Goal: Task Accomplishment & Management: Use online tool/utility

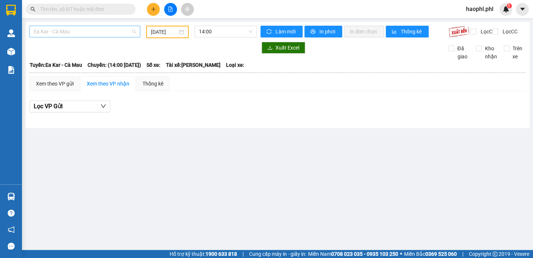
click at [77, 35] on span "Ea Kar - Cà Mau" at bounding box center [85, 31] width 102 height 11
click at [154, 31] on input "[DATE]" at bounding box center [164, 32] width 27 height 8
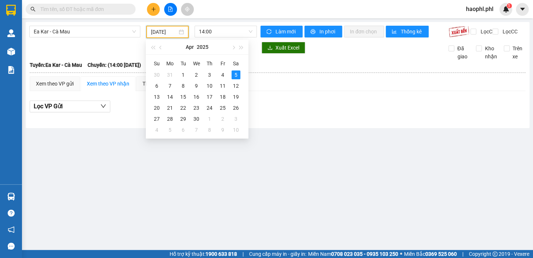
click at [176, 32] on input "[DATE]" at bounding box center [164, 32] width 27 height 8
type input "[DATE]"
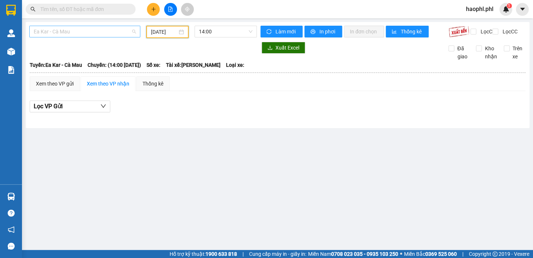
drag, startPoint x: 93, startPoint y: 29, endPoint x: 90, endPoint y: 33, distance: 4.4
click at [92, 29] on span "Ea Kar - Cà Mau" at bounding box center [85, 31] width 102 height 11
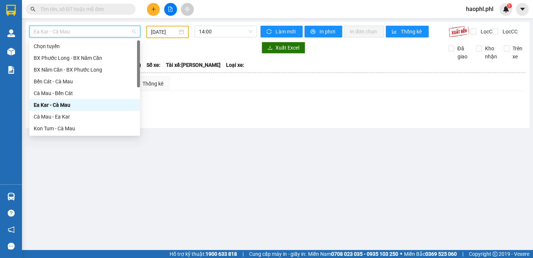
click at [64, 102] on div "Ea Kar - Cà Mau" at bounding box center [85, 105] width 102 height 8
click at [87, 34] on span "Ea Kar - Cà Mau" at bounding box center [85, 31] width 102 height 11
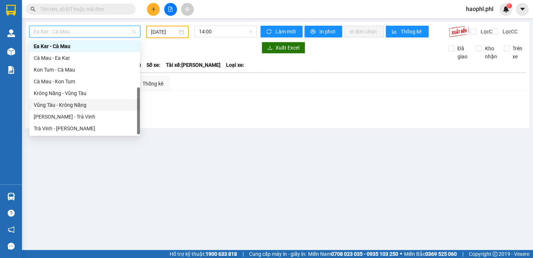
scroll to position [59, 0]
click at [67, 69] on div "Kon Tum - Cà Mau" at bounding box center [85, 70] width 102 height 8
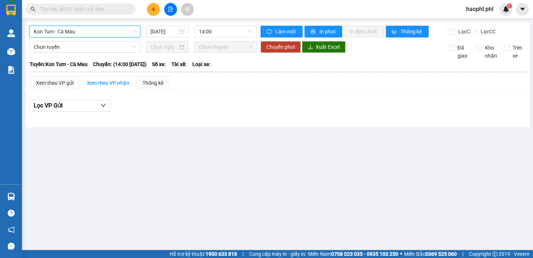
click at [157, 37] on div "Kon Tum - Cà Mau Kon Tum - Cà Mau [DATE] 14:00" at bounding box center [143, 32] width 228 height 12
click at [166, 29] on input "[DATE]" at bounding box center [164, 31] width 27 height 8
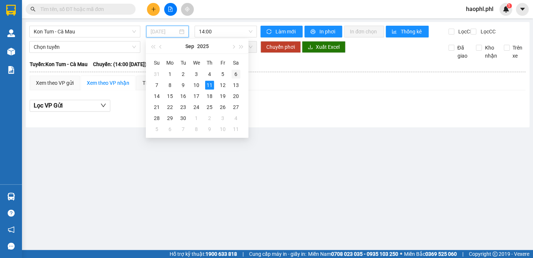
click at [234, 73] on div "6" at bounding box center [236, 74] width 9 height 9
type input "[DATE]"
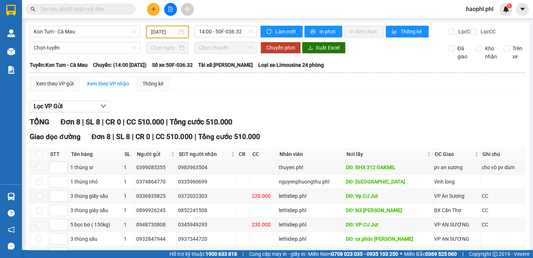
click at [328, 23] on div "Kon Tum - Cà Mau [DATE] 14:00 - 50F-036.32 Làm mới In phơi In đơn chọn Thống kê…" at bounding box center [278, 165] width 504 height 287
click at [327, 25] on div "Kon Tum - Cà Mau [DATE] 14:00 - 50F-036.32 Làm mới In phơi In đơn chọn Thống kê…" at bounding box center [278, 165] width 504 height 287
click at [326, 28] on span "In phơi" at bounding box center [328, 31] width 17 height 8
click at [84, 25] on div "Kon Tum - Cà Mau [DATE] 14:00 - 50F-036.32 Làm mới In phơi In đơn chọn Thống kê…" at bounding box center [278, 165] width 504 height 287
click at [84, 30] on span "Kon Tum - Cà Mau" at bounding box center [85, 31] width 102 height 11
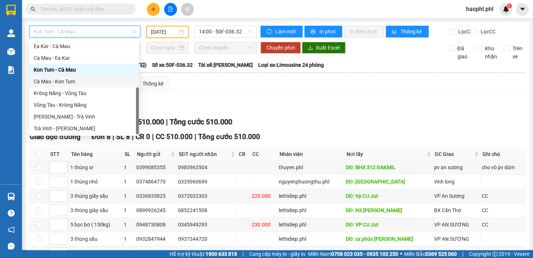
click at [70, 79] on div "Cà Mau - Kon Tum" at bounding box center [84, 81] width 101 height 8
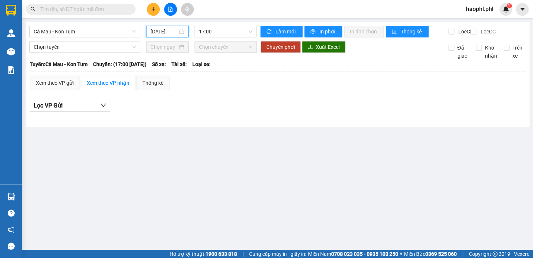
click at [163, 31] on input "[DATE]" at bounding box center [164, 31] width 27 height 8
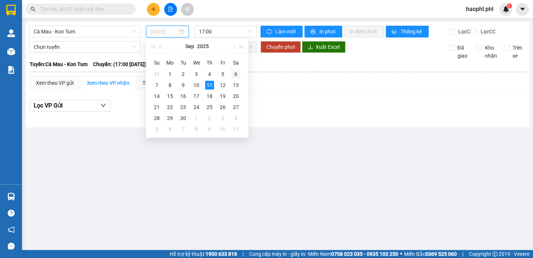
click at [237, 74] on div "6" at bounding box center [236, 74] width 9 height 9
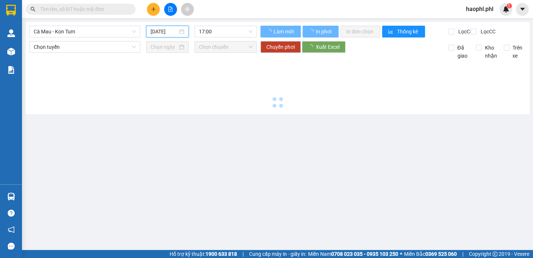
type input "[DATE]"
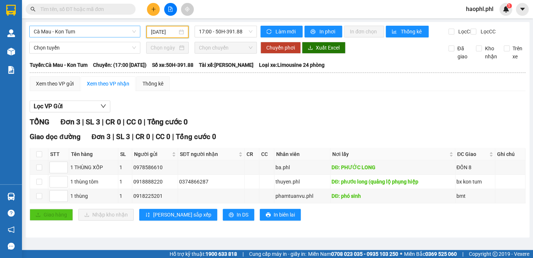
click at [120, 30] on span "Cà Mau - Kon Tum" at bounding box center [85, 31] width 102 height 11
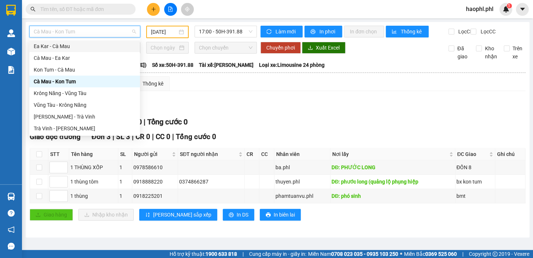
click at [64, 47] on div "Ea Kar - Cà Mau" at bounding box center [85, 46] width 102 height 8
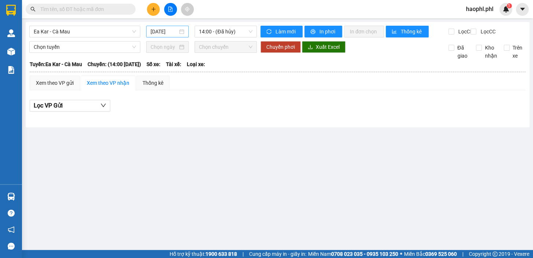
click at [165, 27] on div "[DATE]" at bounding box center [167, 32] width 43 height 12
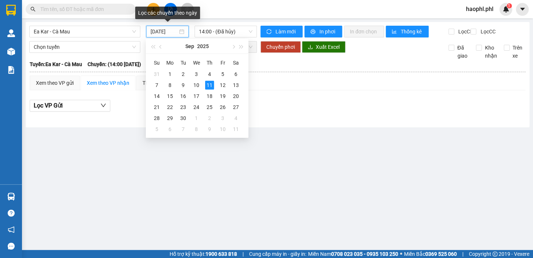
click at [165, 36] on div "[DATE]" at bounding box center [167, 32] width 43 height 12
click at [246, 74] on div "Su Mo Tu We Th Fr Sa 31 1 2 3 4 5 6 7 8 9 10 11 12 13 14 15 16 17 18 19 20 21 2…" at bounding box center [197, 96] width 103 height 84
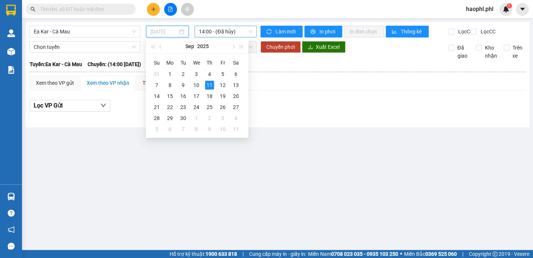
drag, startPoint x: 239, startPoint y: 73, endPoint x: 239, endPoint y: 37, distance: 36.7
click at [239, 73] on div "6" at bounding box center [236, 74] width 9 height 9
type input "[DATE]"
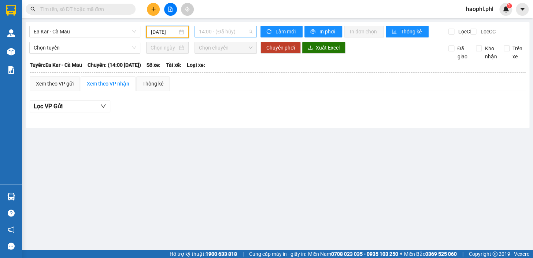
click at [238, 33] on span "14:00 - (Đã hủy)" at bounding box center [226, 31] width 54 height 11
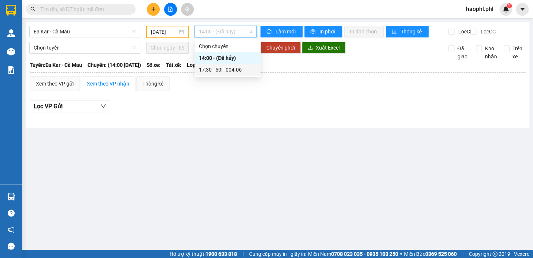
click at [212, 68] on div "17:30 - 50F-004.06" at bounding box center [227, 70] width 57 height 8
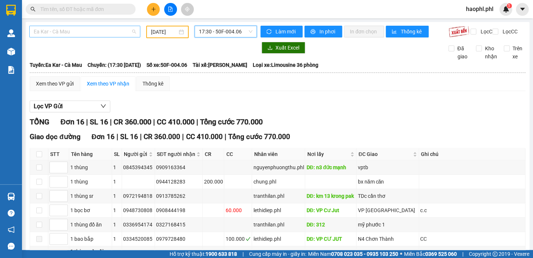
click at [80, 30] on span "Ea Kar - Cà Mau" at bounding box center [85, 31] width 102 height 11
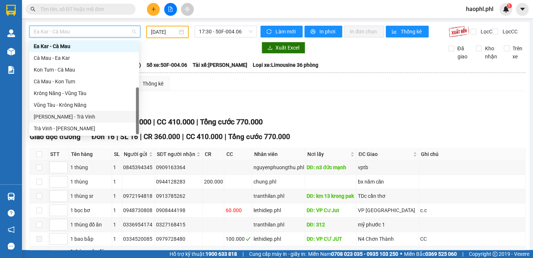
click at [69, 116] on div "[PERSON_NAME] - Trà Vinh" at bounding box center [84, 117] width 101 height 8
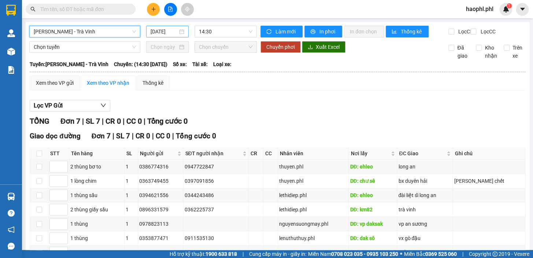
click at [165, 34] on input "[DATE]" at bounding box center [164, 31] width 27 height 8
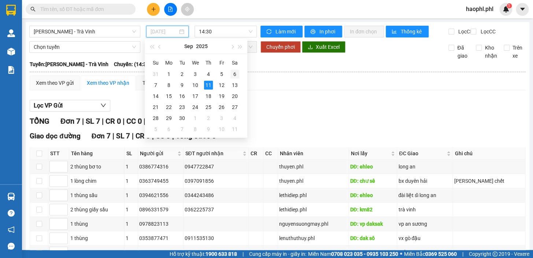
click at [237, 73] on div "6" at bounding box center [235, 74] width 9 height 9
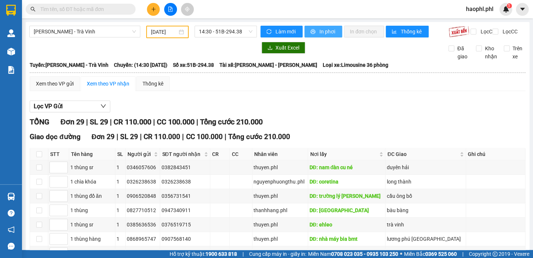
click at [319, 26] on button "In phơi" at bounding box center [324, 32] width 38 height 12
click at [173, 32] on input "[DATE]" at bounding box center [164, 32] width 27 height 8
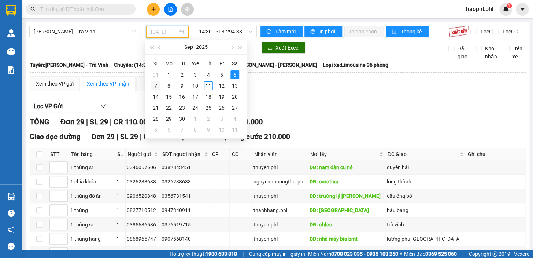
click at [161, 88] on td "7" at bounding box center [155, 85] width 13 height 11
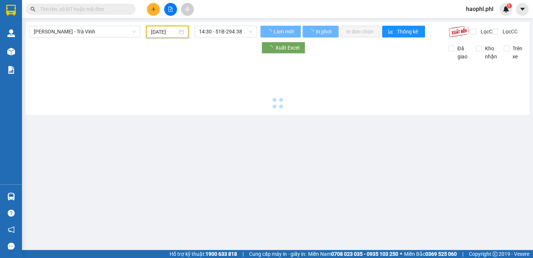
type input "[DATE]"
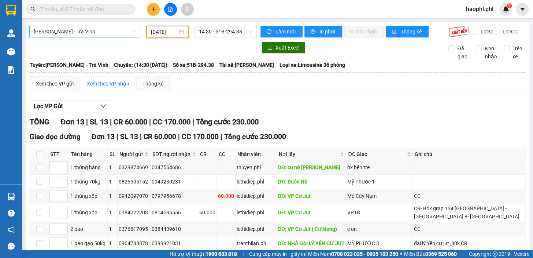
click at [100, 31] on span "[PERSON_NAME] - Trà Vinh" at bounding box center [85, 31] width 102 height 11
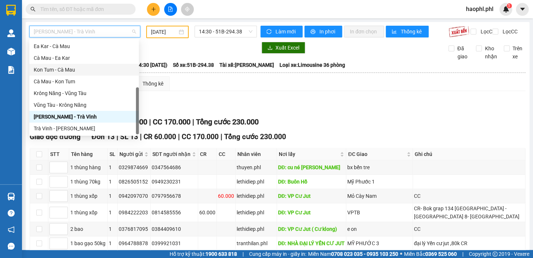
click at [67, 74] on div "Kon Tum - Cà Mau" at bounding box center [84, 70] width 110 height 12
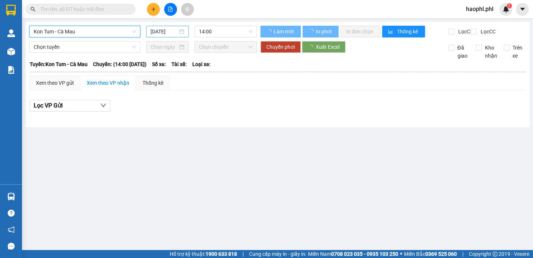
click at [153, 33] on input "[DATE]" at bounding box center [164, 31] width 27 height 8
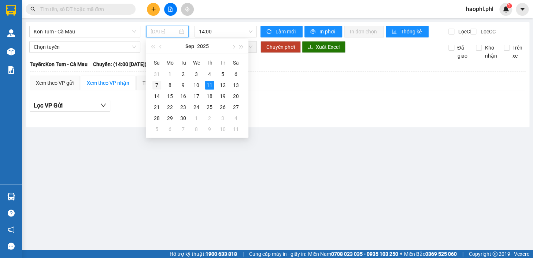
click at [155, 87] on div "7" at bounding box center [157, 85] width 9 height 9
type input "[DATE]"
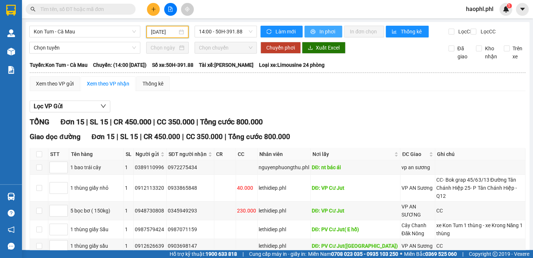
click at [320, 30] on span "In phơi" at bounding box center [328, 31] width 17 height 8
click at [45, 33] on span "Kon Tum - Cà Mau" at bounding box center [85, 31] width 102 height 11
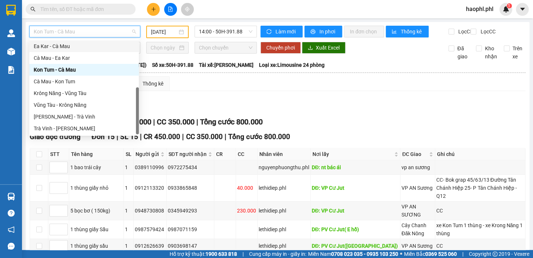
click at [63, 43] on div "Ea Kar - Cà Mau" at bounding box center [84, 46] width 101 height 8
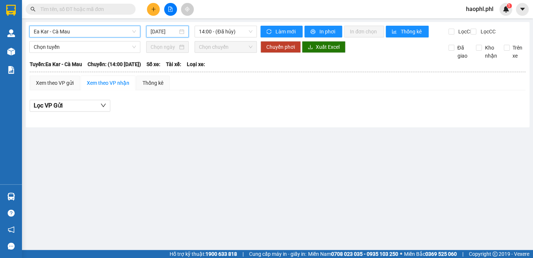
click at [169, 35] on input "[DATE]" at bounding box center [164, 31] width 27 height 8
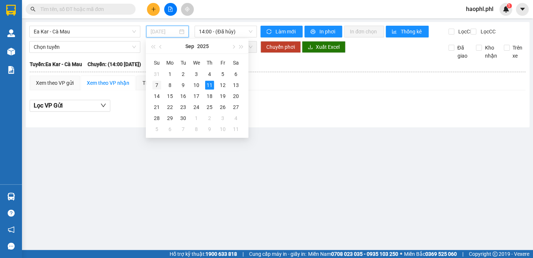
click at [158, 88] on div "7" at bounding box center [157, 85] width 9 height 9
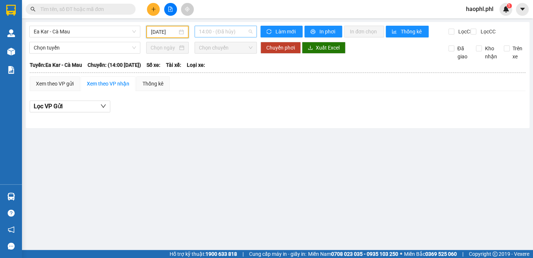
click at [219, 28] on span "14:00 - (Đã hủy)" at bounding box center [226, 31] width 54 height 11
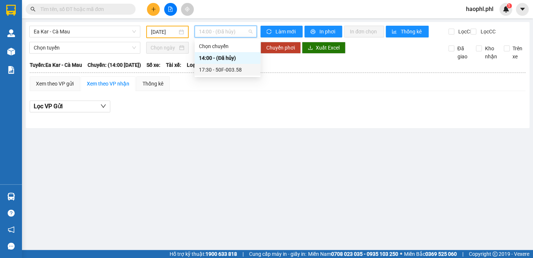
click at [219, 68] on div "17:30 - 50F-003.58" at bounding box center [227, 70] width 57 height 8
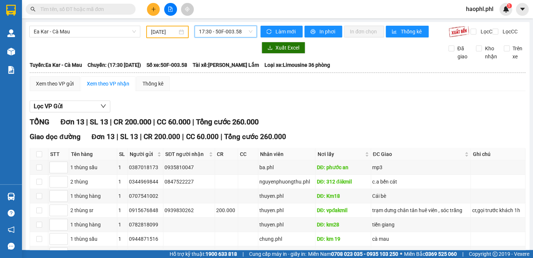
click at [156, 32] on input "[DATE]" at bounding box center [164, 32] width 27 height 8
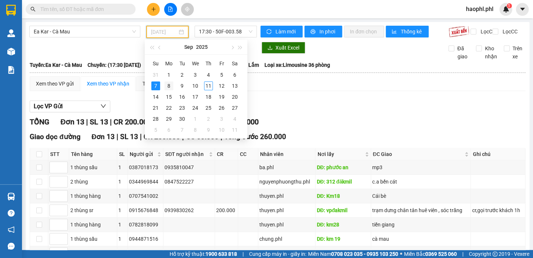
click at [172, 83] on div "8" at bounding box center [169, 85] width 9 height 9
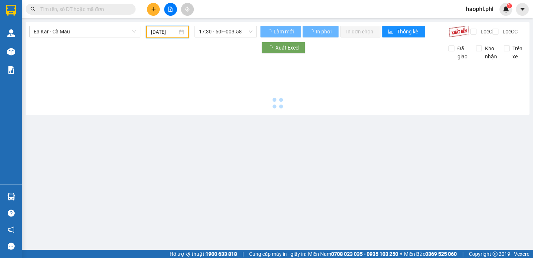
type input "[DATE]"
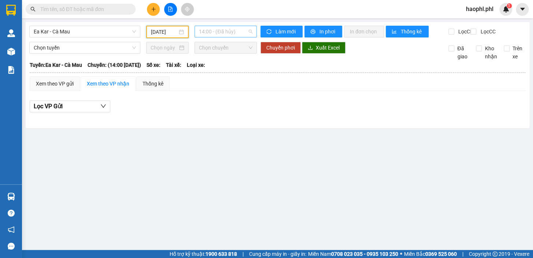
click at [213, 34] on span "14:00 - (Đã hủy)" at bounding box center [226, 31] width 54 height 11
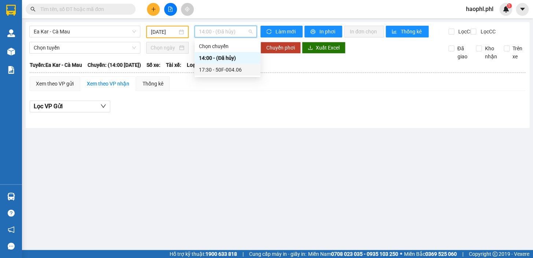
click at [224, 72] on div "17:30 - 50F-004.06" at bounding box center [227, 70] width 57 height 8
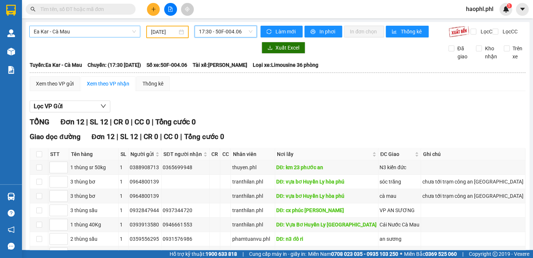
click at [114, 34] on span "Ea Kar - Cà Mau" at bounding box center [85, 31] width 102 height 11
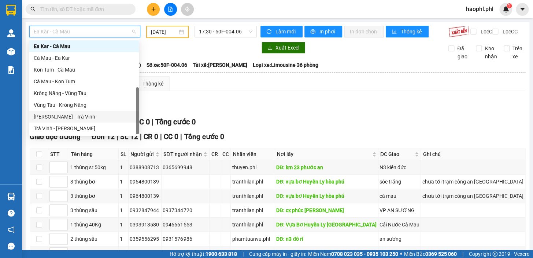
click at [67, 111] on div "[PERSON_NAME] - Trà Vinh" at bounding box center [84, 117] width 110 height 12
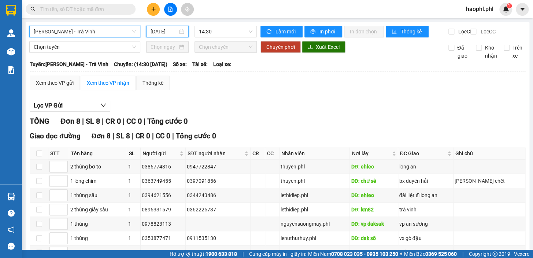
click at [163, 34] on input "[DATE]" at bounding box center [164, 31] width 27 height 8
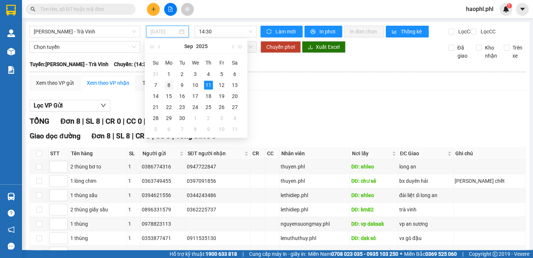
click at [172, 84] on div "8" at bounding box center [169, 85] width 9 height 9
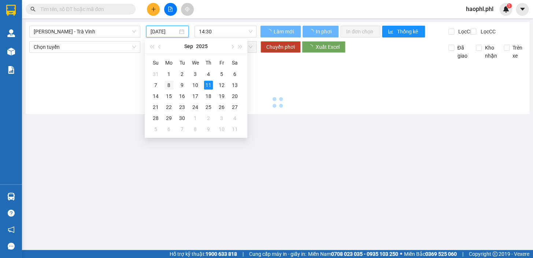
type input "[DATE]"
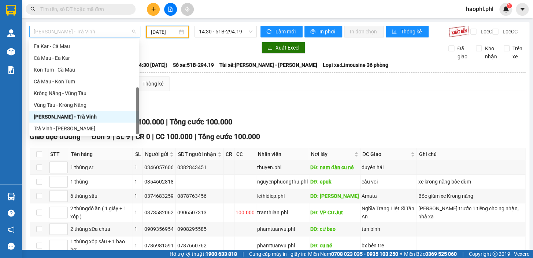
click at [84, 31] on span "[PERSON_NAME] - Trà Vinh" at bounding box center [85, 31] width 102 height 11
click at [65, 69] on div "Kon Tum - Cà Mau" at bounding box center [84, 70] width 101 height 8
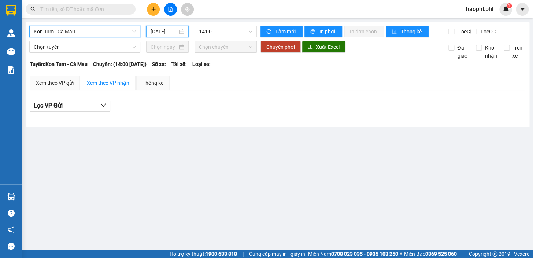
click at [174, 33] on input "[DATE]" at bounding box center [164, 31] width 27 height 8
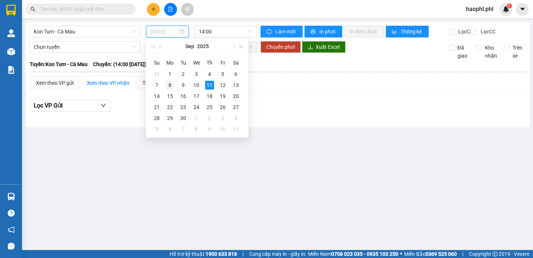
click at [174, 88] on div "8" at bounding box center [170, 85] width 9 height 9
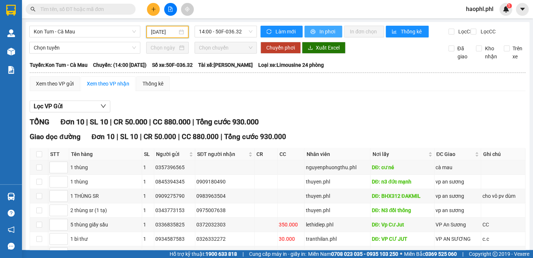
click at [329, 33] on span "In phơi" at bounding box center [328, 31] width 17 height 8
click at [157, 30] on input "[DATE]" at bounding box center [164, 32] width 27 height 8
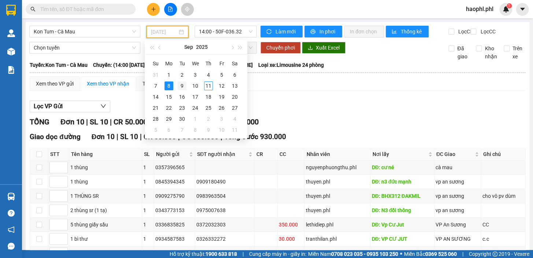
click at [178, 85] on div "9" at bounding box center [182, 85] width 9 height 9
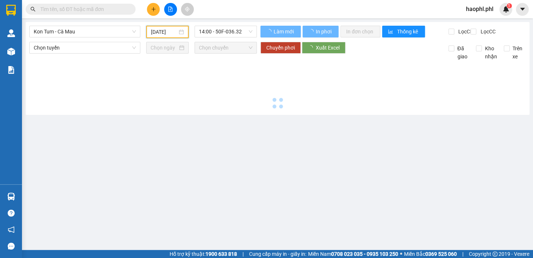
type input "[DATE]"
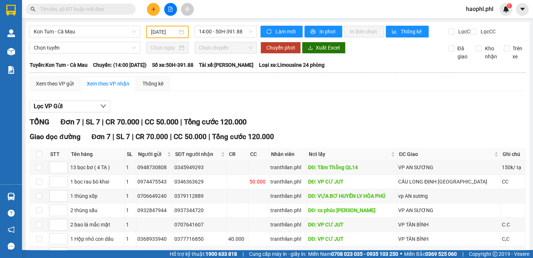
drag, startPoint x: 100, startPoint y: 21, endPoint x: 90, endPoint y: 38, distance: 19.4
click at [96, 26] on main "Kon Tum - Cà Mau [DATE] 14:00 - 50H-391.88 Làm mới In phơi In đơn chọn Thống kê…" at bounding box center [266, 125] width 533 height 250
click at [90, 38] on div "Kon Tum - Cà Mau [DATE] 14:00 - 50H-391.88" at bounding box center [143, 32] width 228 height 12
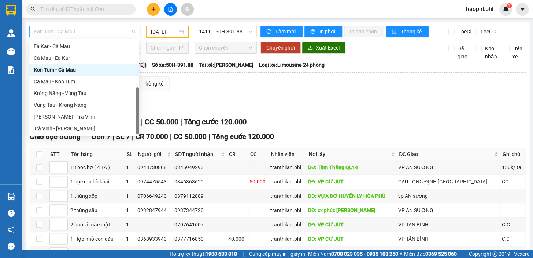
click at [89, 32] on span "Kon Tum - Cà Mau" at bounding box center [85, 31] width 102 height 11
click at [71, 120] on div "[PERSON_NAME] - Trà Vinh" at bounding box center [84, 117] width 101 height 8
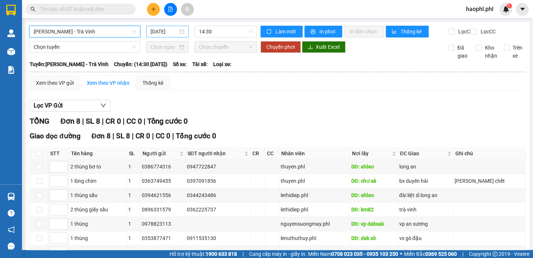
click at [161, 33] on input "[DATE]" at bounding box center [164, 31] width 27 height 8
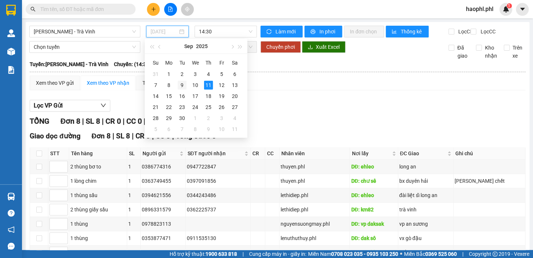
click at [181, 90] on tbody "31 1 2 3 4 5 6 7 8 9 10 11 12 13 14 15 16 17 18 19 20 21 22 23 24 25 26 27 28 2…" at bounding box center [195, 102] width 92 height 66
click at [180, 87] on div "9" at bounding box center [182, 85] width 9 height 9
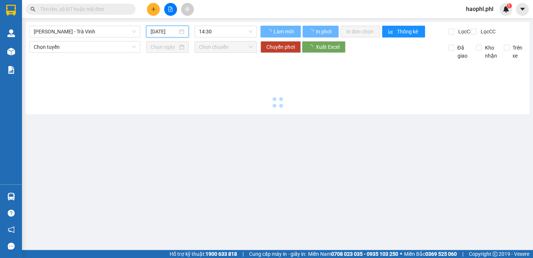
type input "[DATE]"
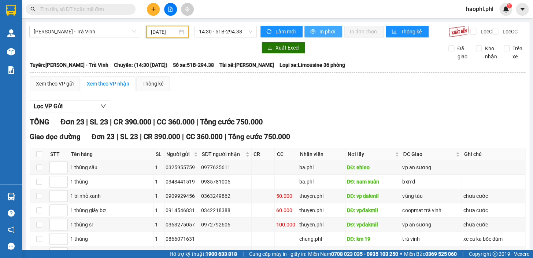
click at [333, 30] on span "In phơi" at bounding box center [328, 31] width 17 height 8
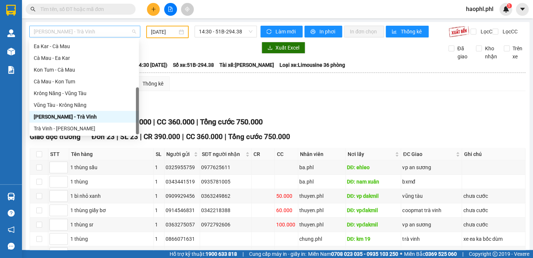
click at [96, 33] on span "[PERSON_NAME] - Trà Vinh" at bounding box center [85, 31] width 102 height 11
click at [82, 45] on div "Ea Kar - Cà Mau" at bounding box center [84, 46] width 101 height 8
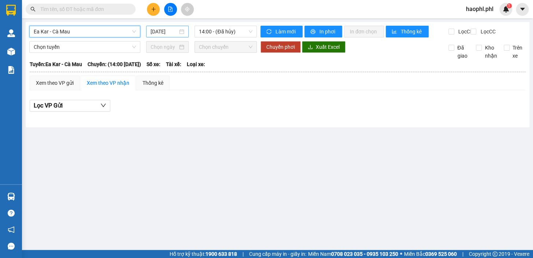
click at [169, 34] on input "[DATE]" at bounding box center [164, 31] width 27 height 8
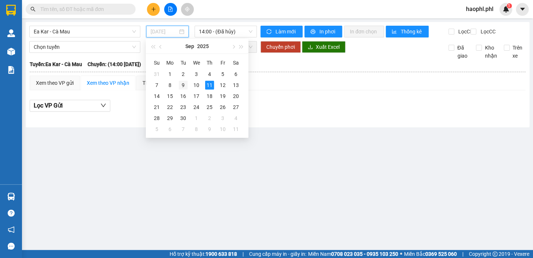
click at [183, 84] on div "9" at bounding box center [183, 85] width 9 height 9
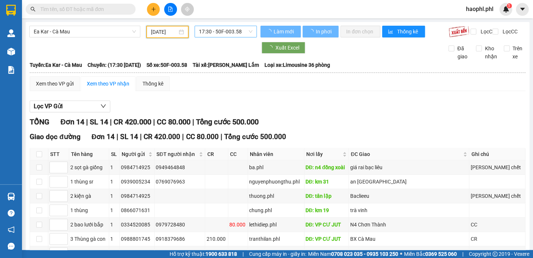
click at [223, 33] on span "17:30 - 50F-003.58" at bounding box center [226, 31] width 54 height 11
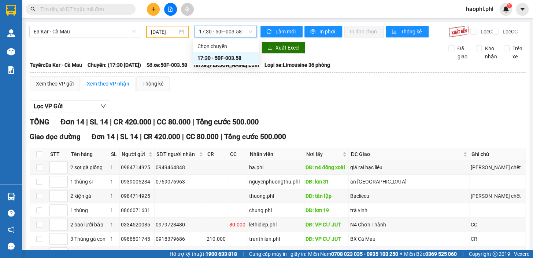
drag, startPoint x: 322, startPoint y: 99, endPoint x: 320, endPoint y: 94, distance: 5.6
click at [323, 99] on div "Xem theo VP gửi Xem theo VP nhận Thống kê Lọc VP Gửi TỔNG Đơn 14 | SL 14 | CR …" at bounding box center [278, 231] width 496 height 311
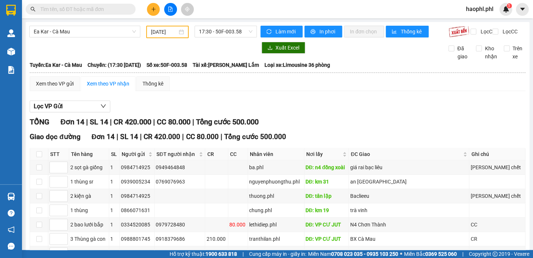
click at [157, 34] on input "[DATE]" at bounding box center [164, 32] width 27 height 8
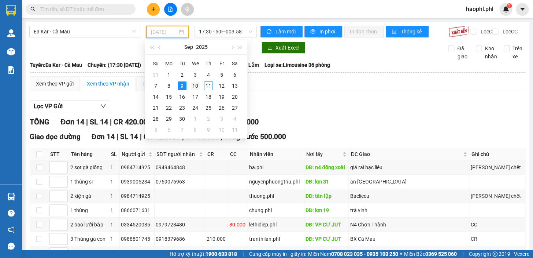
click at [194, 84] on div "10" at bounding box center [195, 85] width 9 height 9
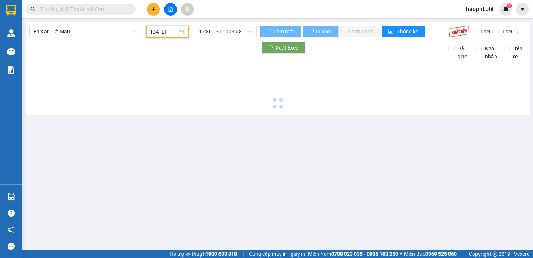
type input "[DATE]"
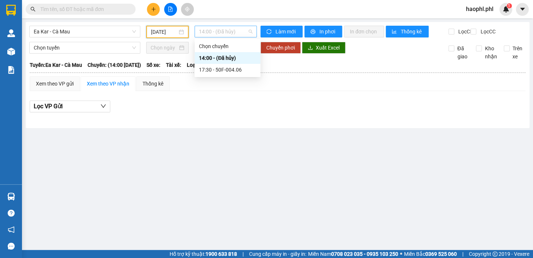
click at [231, 34] on span "14:00 - (Đã hủy)" at bounding box center [226, 31] width 54 height 11
click at [225, 73] on div "17:30 - 50F-004.06" at bounding box center [227, 70] width 57 height 8
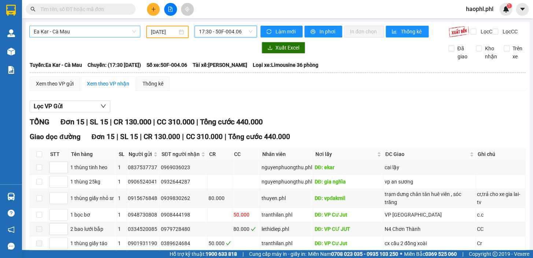
click at [91, 33] on span "Ea Kar - Cà Mau" at bounding box center [85, 31] width 102 height 11
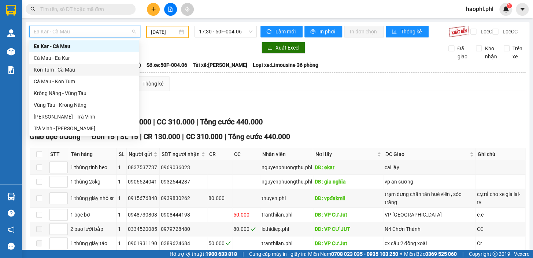
click at [66, 70] on div "Kon Tum - Cà Mau" at bounding box center [84, 70] width 101 height 8
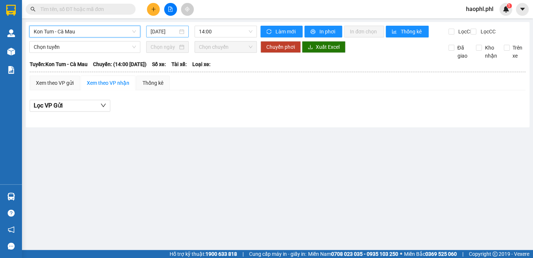
click at [162, 33] on input "[DATE]" at bounding box center [164, 31] width 27 height 8
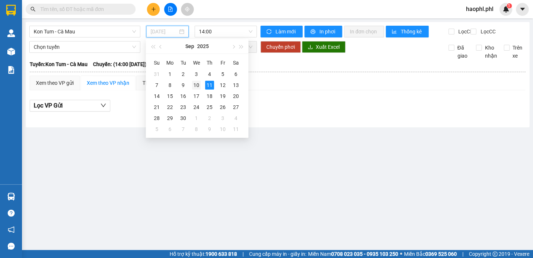
click at [192, 85] on div "10" at bounding box center [196, 85] width 9 height 9
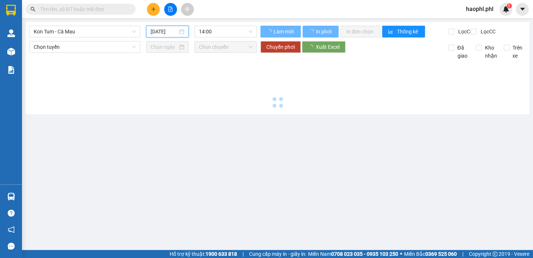
type input "[DATE]"
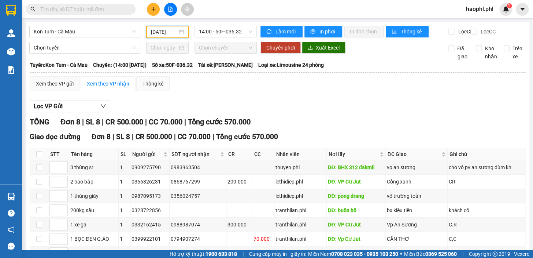
click at [92, 38] on div "Kon Tum - Cà Mau [DATE] 14:00 - 50F-036.32" at bounding box center [143, 32] width 228 height 12
click at [96, 37] on span "Kon Tum - Cà Mau" at bounding box center [85, 31] width 102 height 11
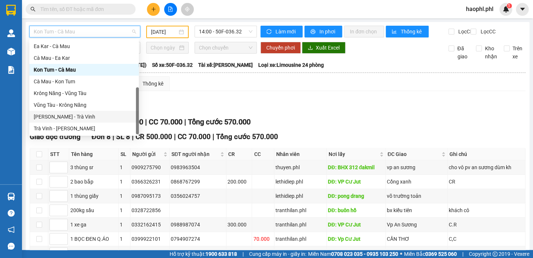
click at [70, 114] on div "[PERSON_NAME] - Trà Vinh" at bounding box center [84, 117] width 101 height 8
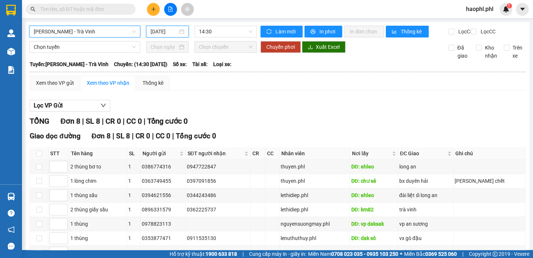
click at [164, 30] on input "[DATE]" at bounding box center [164, 31] width 27 height 8
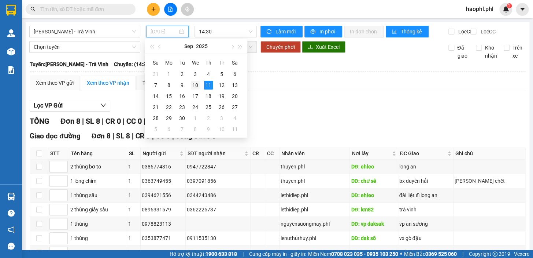
click at [199, 87] on div "10" at bounding box center [195, 85] width 9 height 9
type input "[DATE]"
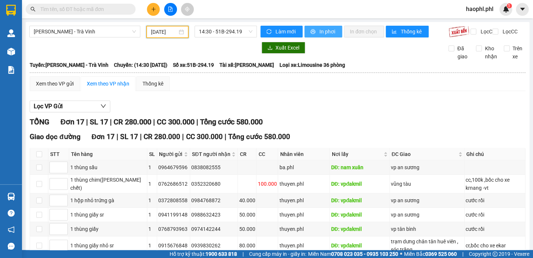
click at [326, 33] on span "In phơi" at bounding box center [328, 31] width 17 height 8
click at [96, 29] on span "[PERSON_NAME] - Trà Vinh" at bounding box center [85, 31] width 102 height 11
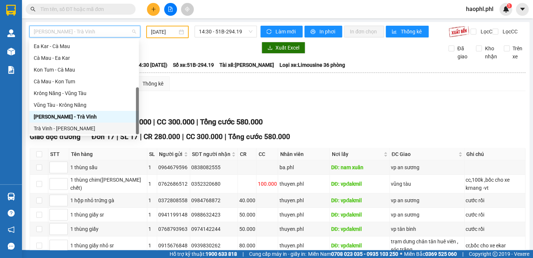
click at [57, 132] on div "Trà Vinh - [PERSON_NAME]" at bounding box center [84, 128] width 101 height 8
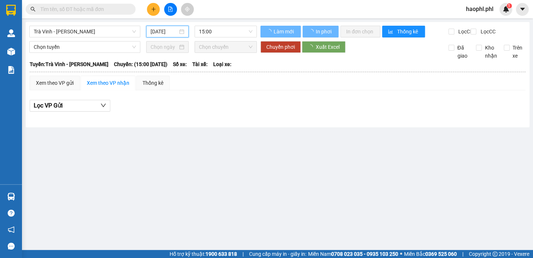
click at [164, 33] on input "[DATE]" at bounding box center [164, 31] width 27 height 8
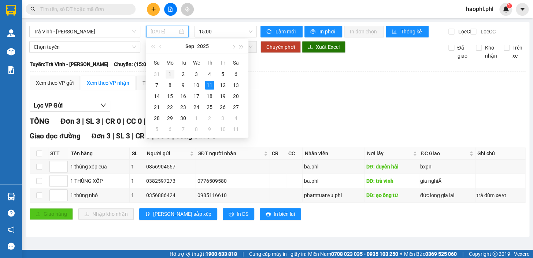
click at [168, 74] on div "1" at bounding box center [170, 74] width 9 height 9
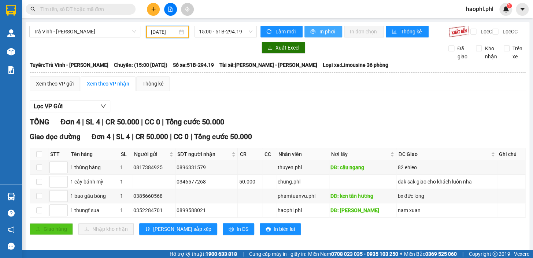
click at [327, 32] on span "In phơi" at bounding box center [328, 31] width 17 height 8
click at [180, 37] on div "[DATE]" at bounding box center [167, 32] width 43 height 12
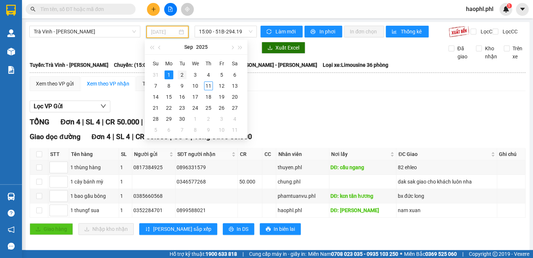
click at [183, 76] on div "2" at bounding box center [182, 74] width 9 height 9
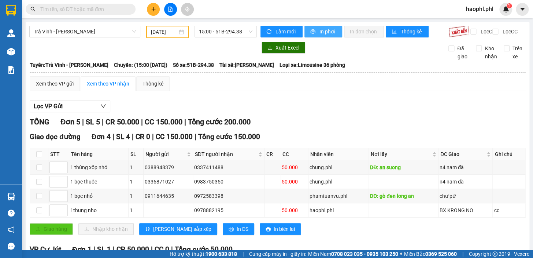
click at [330, 34] on span "In phơi" at bounding box center [328, 31] width 17 height 8
click at [161, 34] on div "Xem phơi hàng" at bounding box center [170, 28] width 40 height 12
click at [172, 36] on div "[DATE]" at bounding box center [167, 32] width 43 height 12
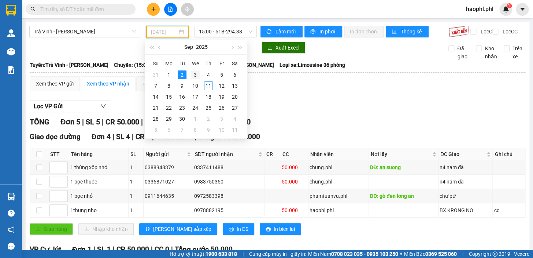
click at [195, 75] on div "3" at bounding box center [195, 74] width 9 height 9
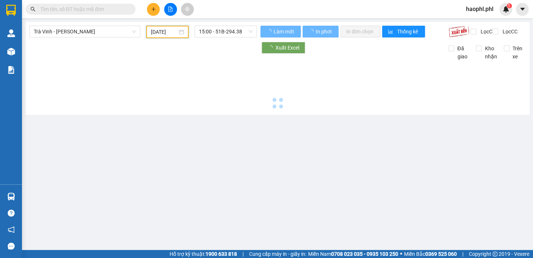
type input "[DATE]"
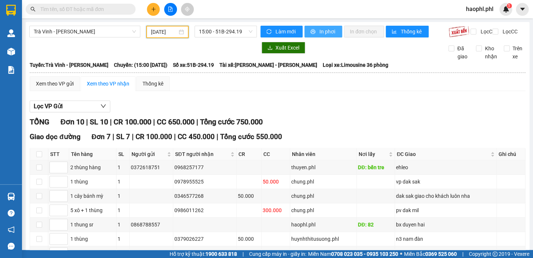
click at [311, 31] on icon "printer" at bounding box center [313, 31] width 5 height 5
click at [180, 32] on div "[DATE]" at bounding box center [167, 32] width 33 height 8
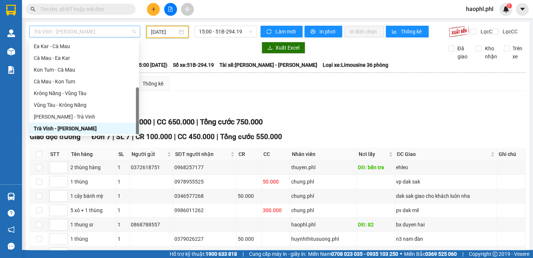
click at [98, 31] on span "Trà Vinh - [PERSON_NAME]" at bounding box center [85, 31] width 102 height 11
click at [67, 104] on div "Vũng Tàu - Krông Năng" at bounding box center [84, 105] width 101 height 8
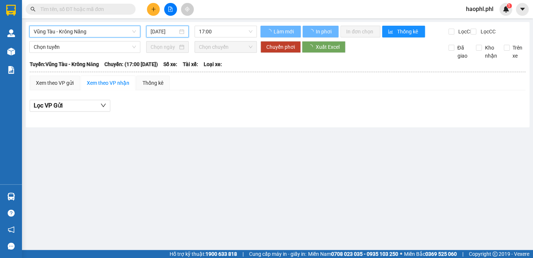
click at [172, 33] on input "[DATE]" at bounding box center [164, 31] width 27 height 8
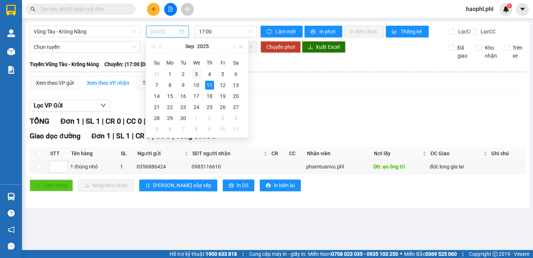
click at [197, 73] on div "3" at bounding box center [196, 74] width 9 height 9
type input "[DATE]"
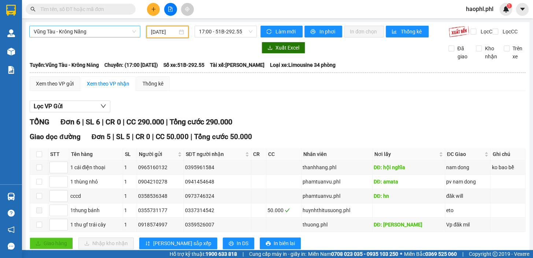
click at [100, 36] on span "Vũng Tàu - Krông Năng" at bounding box center [85, 31] width 102 height 11
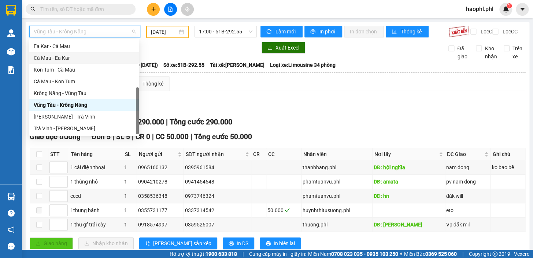
click at [71, 58] on div "Cà Mau - Ea Kar" at bounding box center [84, 58] width 101 height 8
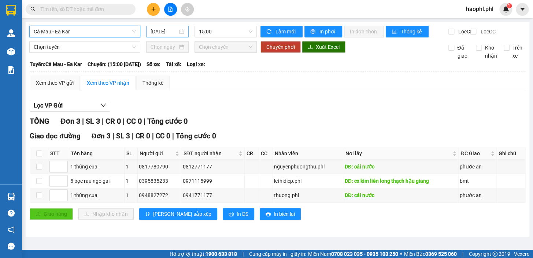
click at [165, 34] on input "[DATE]" at bounding box center [164, 31] width 27 height 8
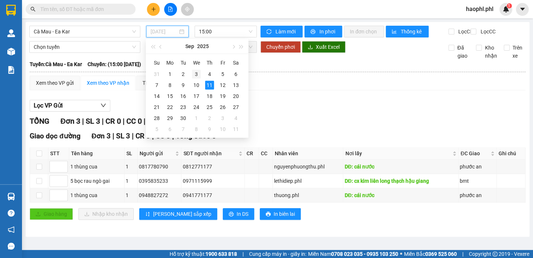
click at [199, 73] on div "3" at bounding box center [196, 74] width 9 height 9
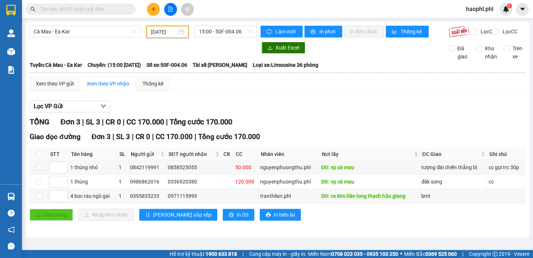
click at [161, 32] on input "[DATE]" at bounding box center [164, 32] width 27 height 8
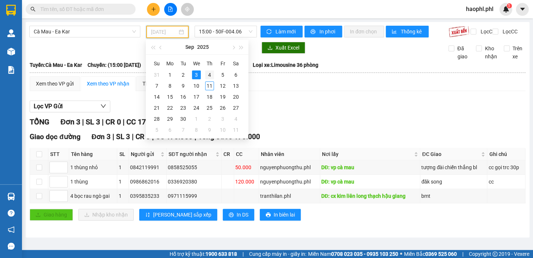
click at [214, 74] on div "4" at bounding box center [209, 74] width 9 height 9
type input "[DATE]"
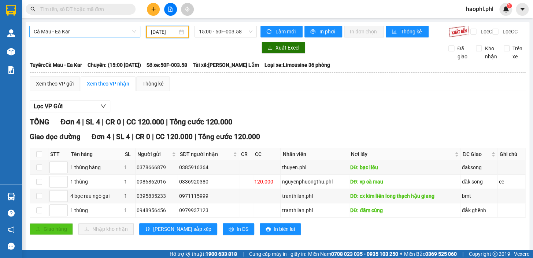
click at [93, 36] on span "Cà Mau - Ea Kar" at bounding box center [85, 31] width 102 height 11
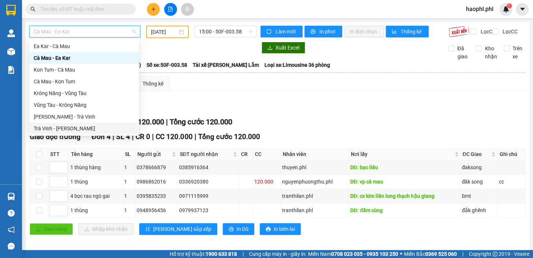
click at [59, 126] on div "Trà Vinh - [PERSON_NAME]" at bounding box center [84, 128] width 101 height 8
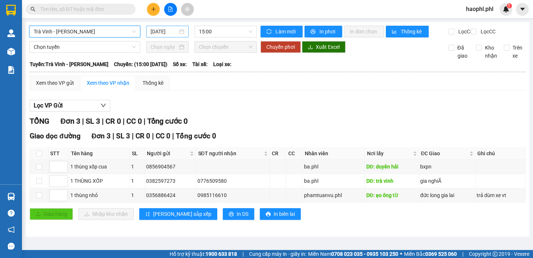
click at [162, 30] on input "[DATE]" at bounding box center [164, 31] width 27 height 8
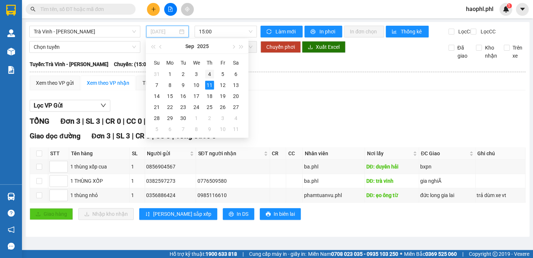
click at [213, 73] on div "4" at bounding box center [209, 74] width 9 height 9
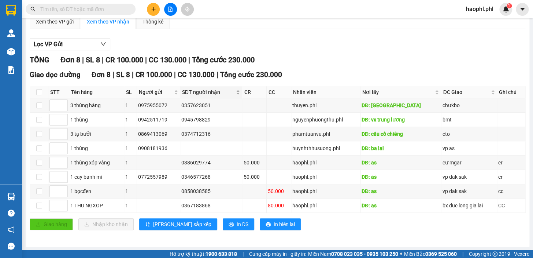
scroll to position [67, 0]
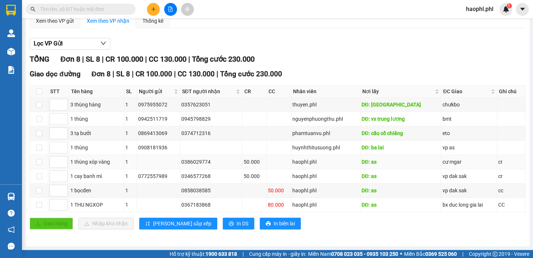
click at [477, 165] on div "cư mgar" at bounding box center [470, 162] width 54 height 8
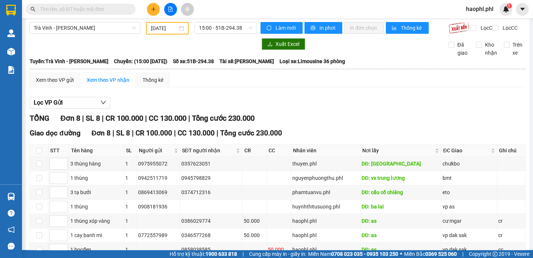
scroll to position [0, 0]
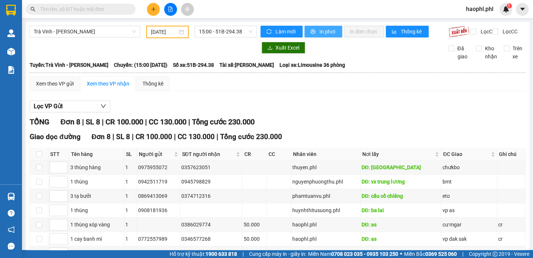
click at [320, 32] on span "In phơi" at bounding box center [328, 31] width 17 height 8
click at [167, 29] on input "[DATE]" at bounding box center [164, 32] width 27 height 8
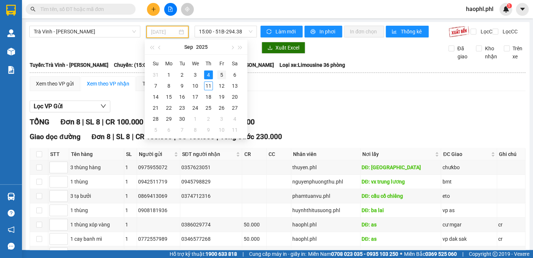
click at [219, 76] on div "5" at bounding box center [221, 74] width 9 height 9
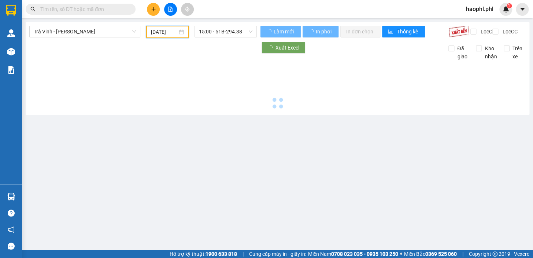
type input "[DATE]"
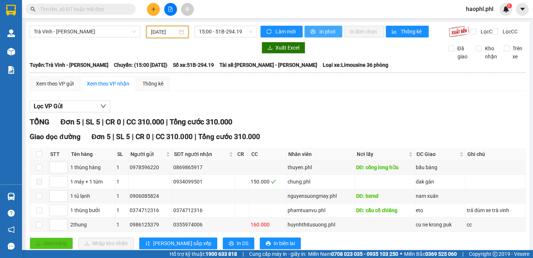
click at [312, 29] on span "printer" at bounding box center [314, 32] width 6 height 6
click at [88, 26] on span "Trà Vinh - [PERSON_NAME]" at bounding box center [85, 31] width 102 height 11
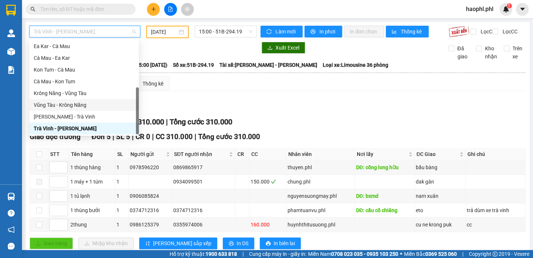
click at [72, 103] on div "Vũng Tàu - Krông Năng" at bounding box center [84, 105] width 101 height 8
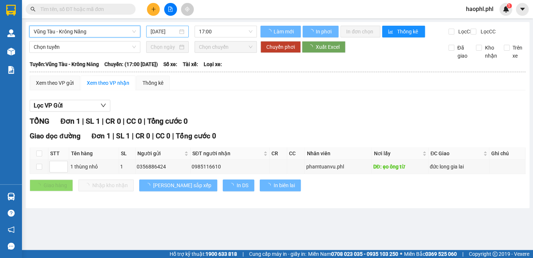
click at [167, 29] on input "[DATE]" at bounding box center [164, 31] width 27 height 8
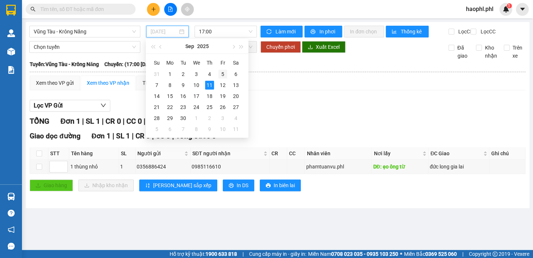
click at [219, 74] on div "5" at bounding box center [223, 74] width 9 height 9
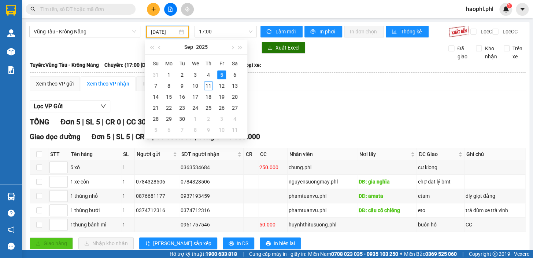
click at [169, 33] on input "[DATE]" at bounding box center [164, 32] width 27 height 8
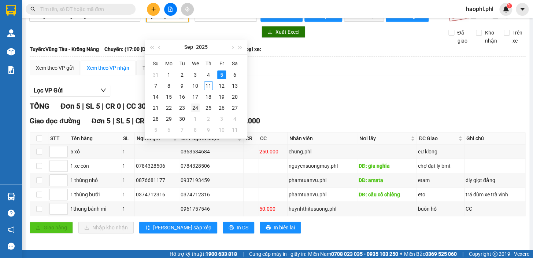
scroll to position [25, 0]
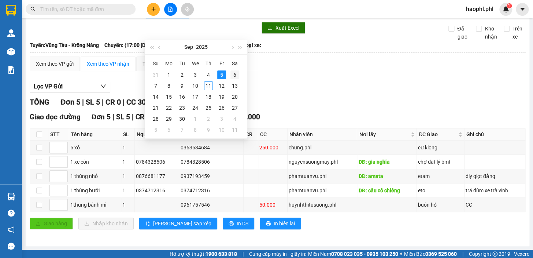
click at [238, 77] on div "6" at bounding box center [235, 74] width 9 height 9
type input "[DATE]"
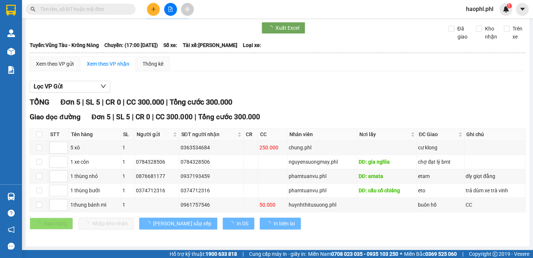
scroll to position [0, 0]
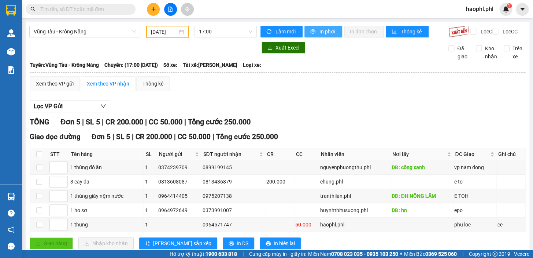
click at [311, 34] on icon "printer" at bounding box center [313, 31] width 5 height 5
click at [80, 30] on span "Vũng Tàu - Krông Năng" at bounding box center [85, 31] width 102 height 11
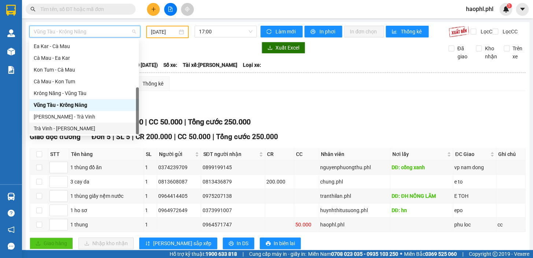
click at [63, 128] on div "Trà Vinh - [PERSON_NAME]" at bounding box center [84, 128] width 101 height 8
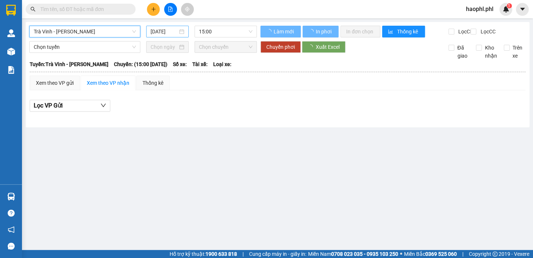
click at [168, 33] on input "[DATE]" at bounding box center [164, 31] width 27 height 8
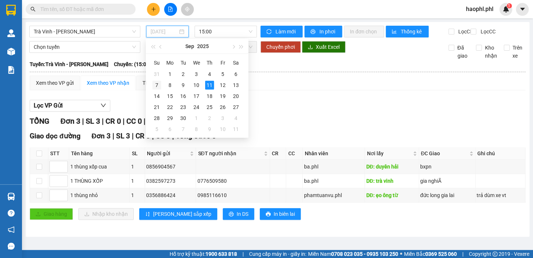
click at [156, 85] on div "7" at bounding box center [157, 85] width 9 height 9
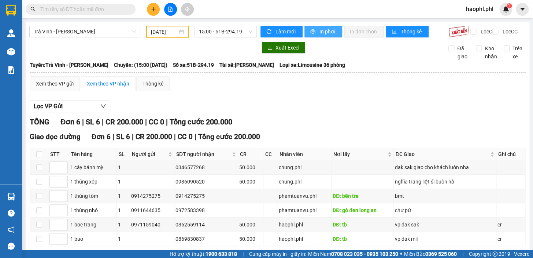
click at [323, 30] on span "In phơi" at bounding box center [328, 31] width 17 height 8
click at [160, 33] on input "[DATE]" at bounding box center [164, 32] width 27 height 8
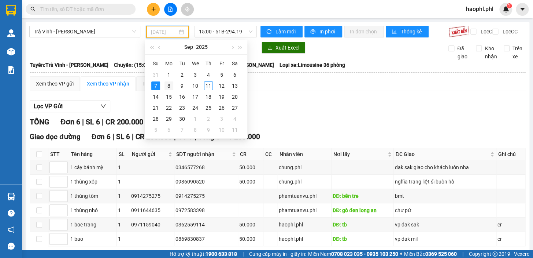
click at [170, 84] on div "8" at bounding box center [169, 85] width 9 height 9
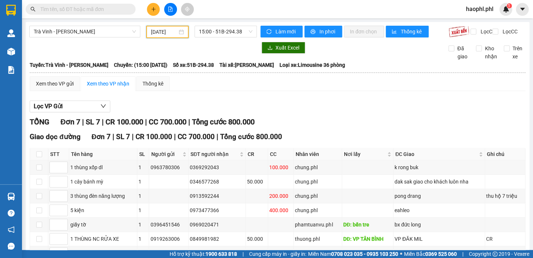
click at [156, 35] on input "[DATE]" at bounding box center [164, 32] width 27 height 8
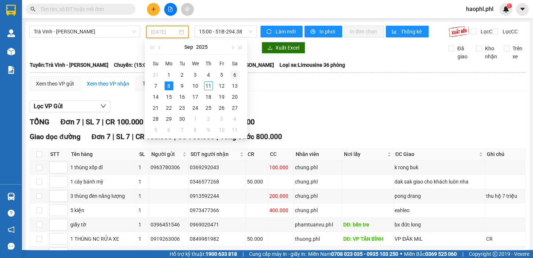
click at [235, 74] on div "6" at bounding box center [235, 74] width 9 height 9
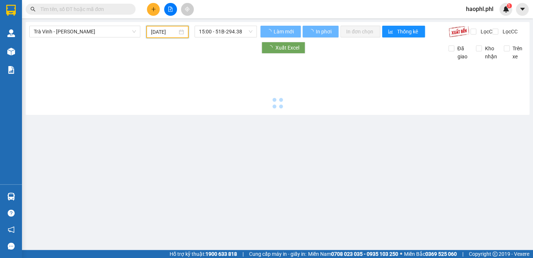
type input "[DATE]"
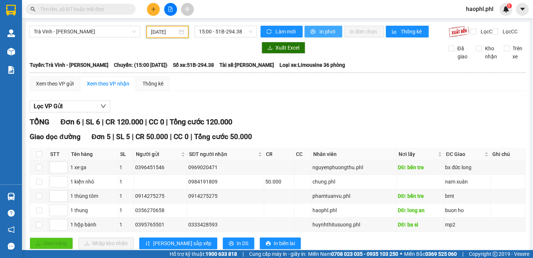
click at [308, 35] on button "In phơi" at bounding box center [324, 32] width 38 height 12
click at [103, 35] on span "Trà Vinh - [PERSON_NAME]" at bounding box center [85, 31] width 102 height 11
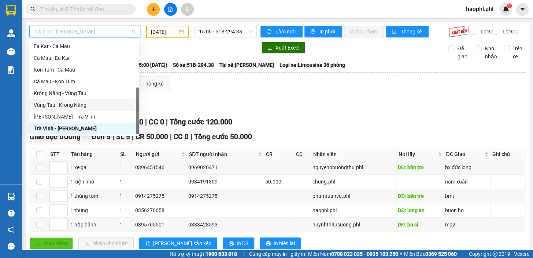
click at [71, 103] on div "Vũng Tàu - Krông Năng" at bounding box center [84, 105] width 101 height 8
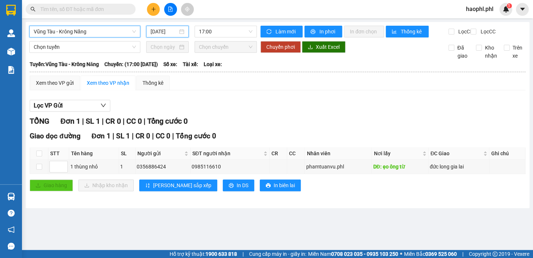
click at [172, 34] on input "[DATE]" at bounding box center [164, 31] width 27 height 8
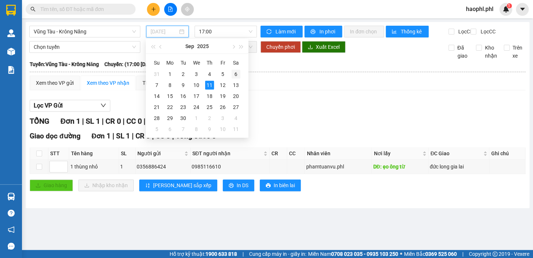
click at [230, 77] on td "6" at bounding box center [236, 74] width 13 height 11
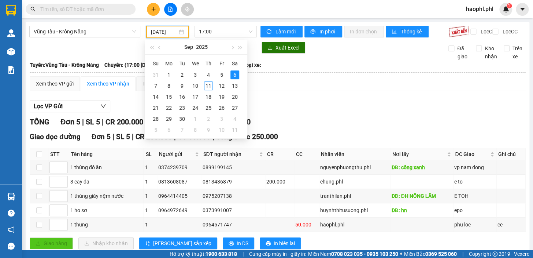
click at [154, 33] on input "[DATE]" at bounding box center [164, 32] width 27 height 8
click at [158, 84] on div "7" at bounding box center [155, 85] width 9 height 9
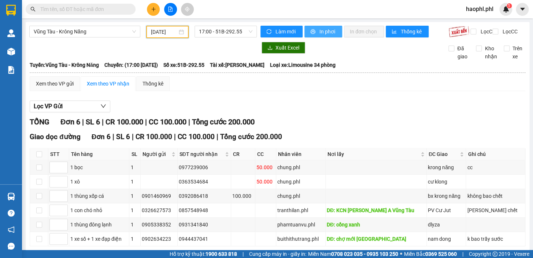
drag, startPoint x: 313, startPoint y: 31, endPoint x: 315, endPoint y: 34, distance: 4.1
click at [313, 31] on span "printer" at bounding box center [314, 32] width 6 height 6
click at [173, 29] on input "[DATE]" at bounding box center [164, 32] width 27 height 8
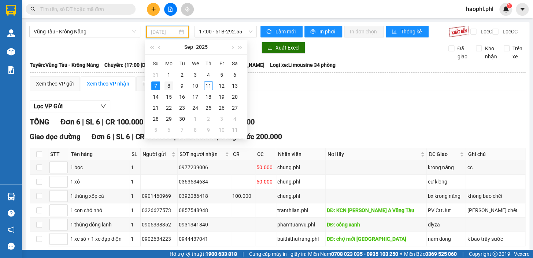
click at [169, 84] on div "8" at bounding box center [169, 85] width 9 height 9
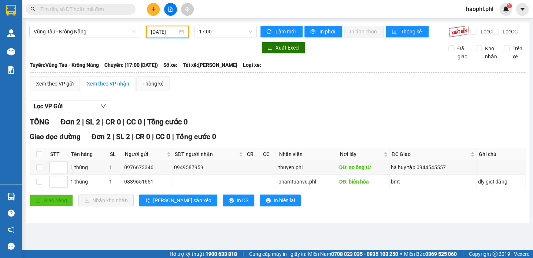
click at [162, 33] on input "[DATE]" at bounding box center [164, 32] width 27 height 8
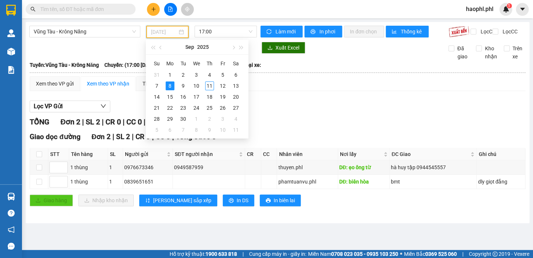
type input "[DATE]"
click at [84, 29] on span "Vũng Tàu - Krông Năng" at bounding box center [85, 31] width 102 height 11
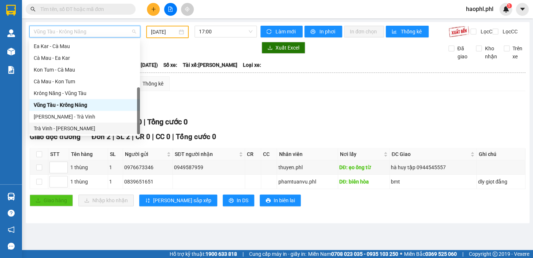
click at [70, 128] on div "Trà Vinh - [PERSON_NAME]" at bounding box center [85, 128] width 102 height 8
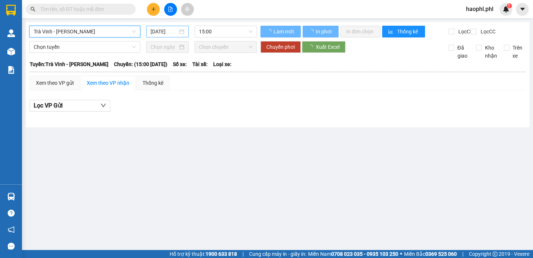
click at [161, 30] on input "[DATE]" at bounding box center [164, 31] width 27 height 8
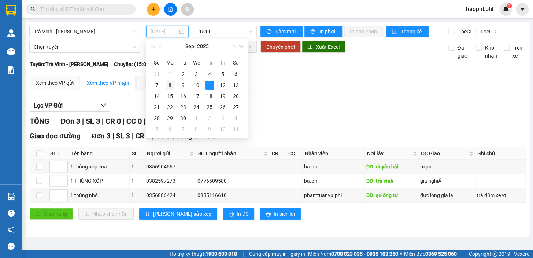
click at [172, 84] on div "8" at bounding box center [170, 85] width 9 height 9
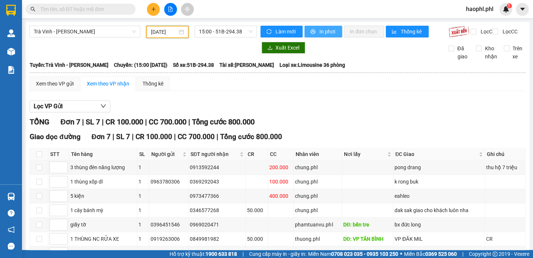
click at [312, 32] on icon "printer" at bounding box center [313, 31] width 5 height 5
click at [163, 33] on input "[DATE]" at bounding box center [164, 32] width 27 height 8
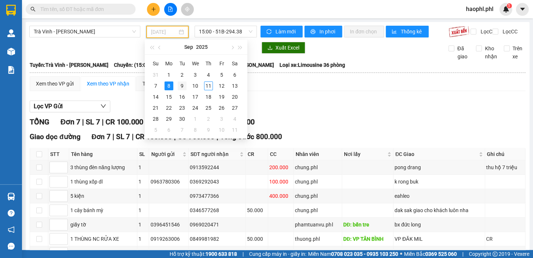
click at [185, 85] on div "9" at bounding box center [182, 85] width 9 height 9
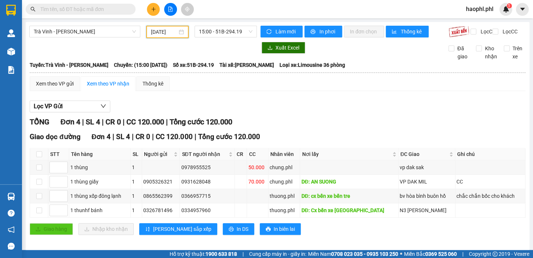
click at [164, 32] on input "[DATE]" at bounding box center [164, 32] width 27 height 8
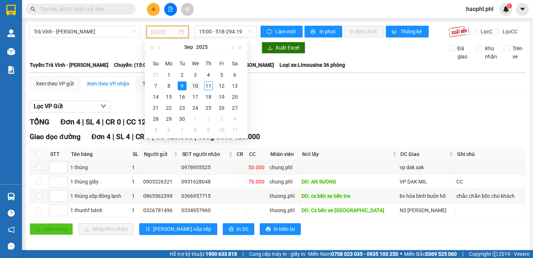
click at [194, 88] on div "10" at bounding box center [195, 85] width 9 height 9
type input "[DATE]"
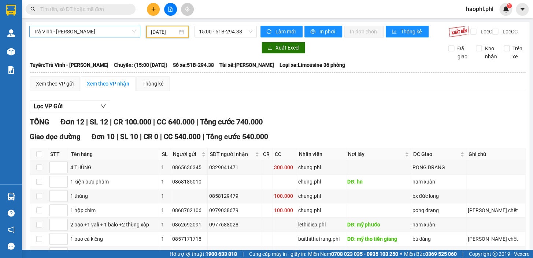
click at [91, 27] on span "Trà Vinh - [PERSON_NAME]" at bounding box center [85, 31] width 102 height 11
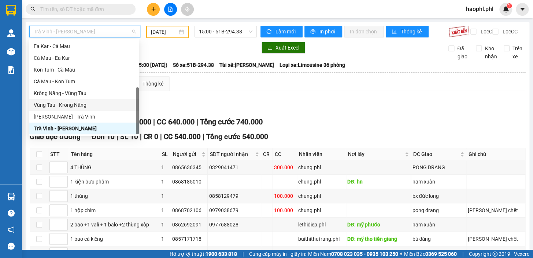
click at [92, 105] on div "Vũng Tàu - Krông Năng" at bounding box center [84, 105] width 101 height 8
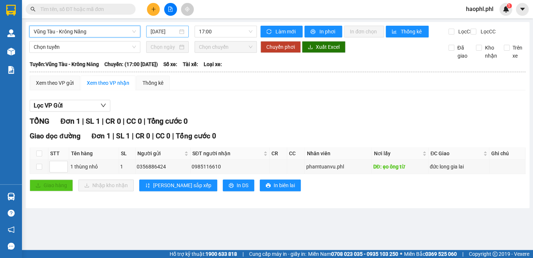
click at [153, 36] on div "[DATE]" at bounding box center [167, 32] width 43 height 12
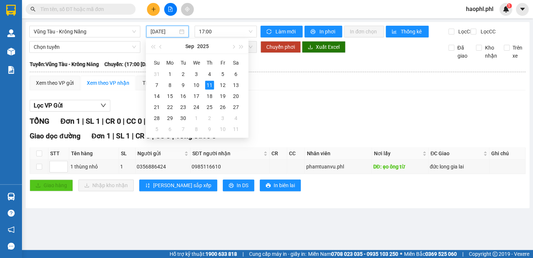
click at [160, 34] on input "[DATE]" at bounding box center [164, 31] width 27 height 8
click at [198, 87] on div "10" at bounding box center [196, 85] width 9 height 9
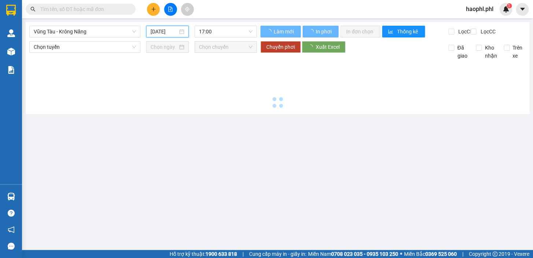
type input "[DATE]"
